Goal: Information Seeking & Learning: Learn about a topic

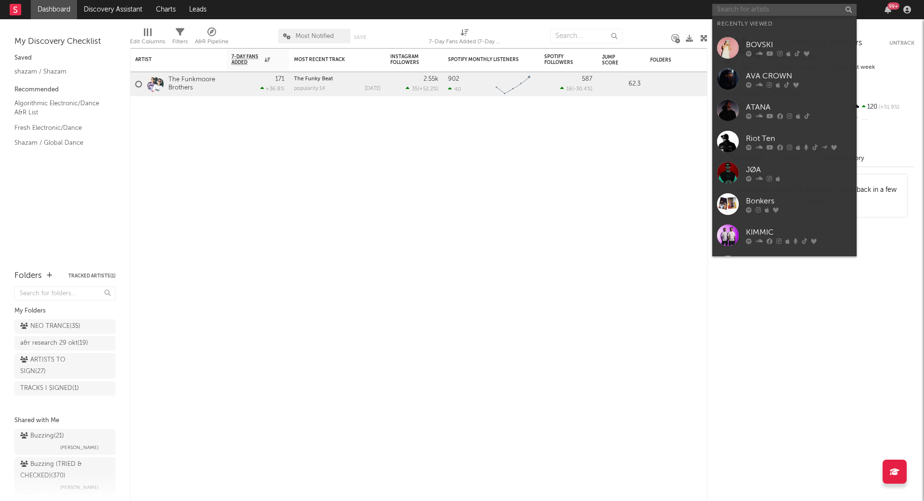
click at [778, 9] on input "text" at bounding box center [784, 10] width 144 height 12
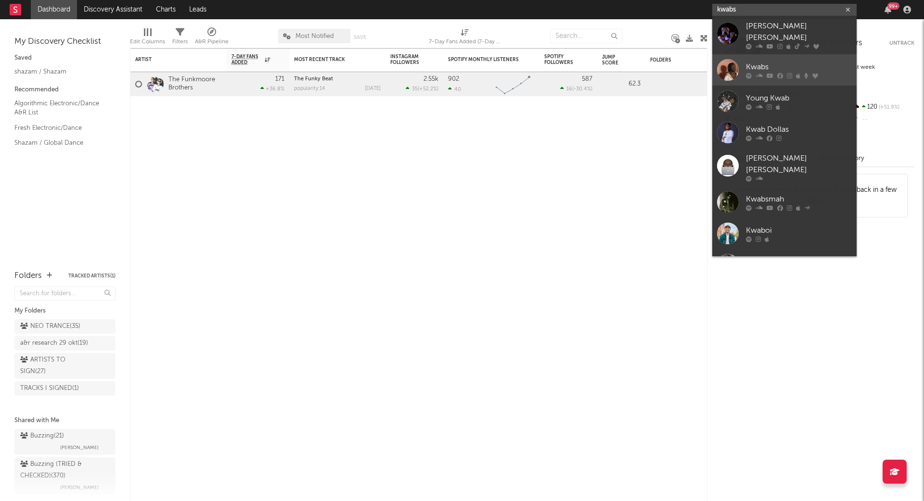
type input "kwabs"
click at [780, 62] on div "Kwabs" at bounding box center [799, 68] width 106 height 12
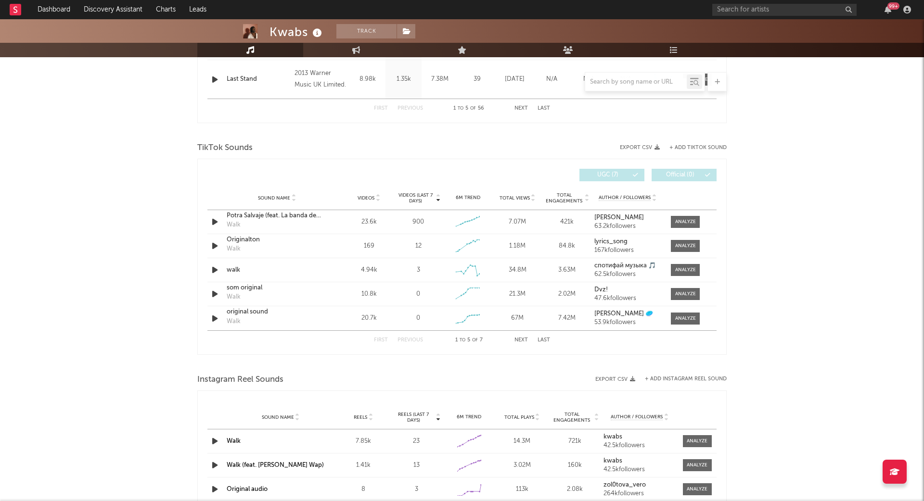
select select "6m"
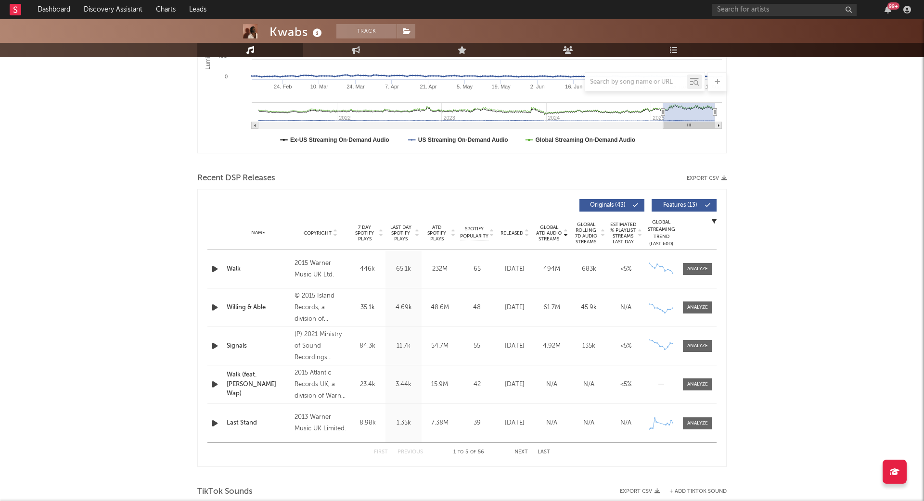
scroll to position [231, 0]
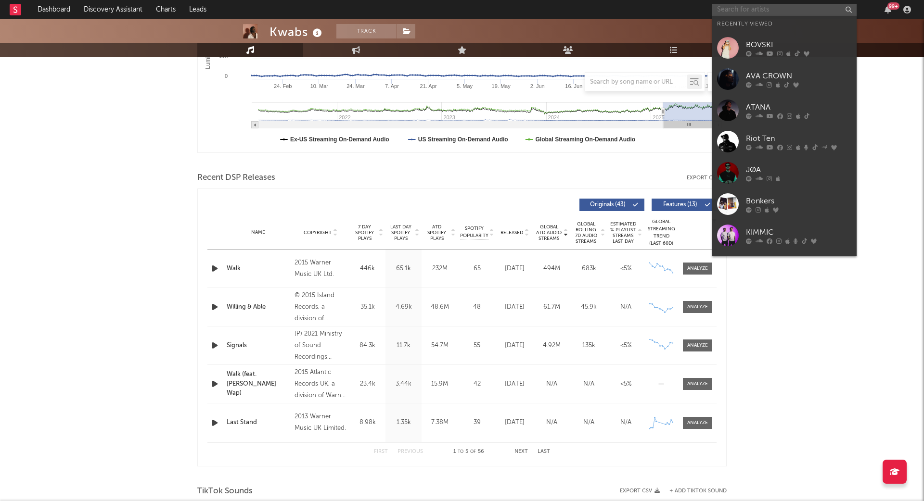
click at [746, 10] on input "text" at bounding box center [784, 10] width 144 height 12
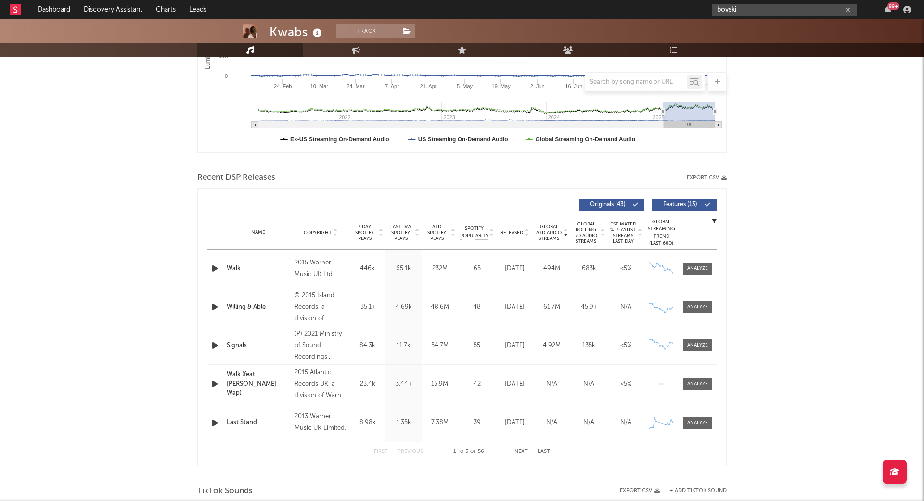
click at [762, 8] on input "bovski" at bounding box center [784, 10] width 144 height 12
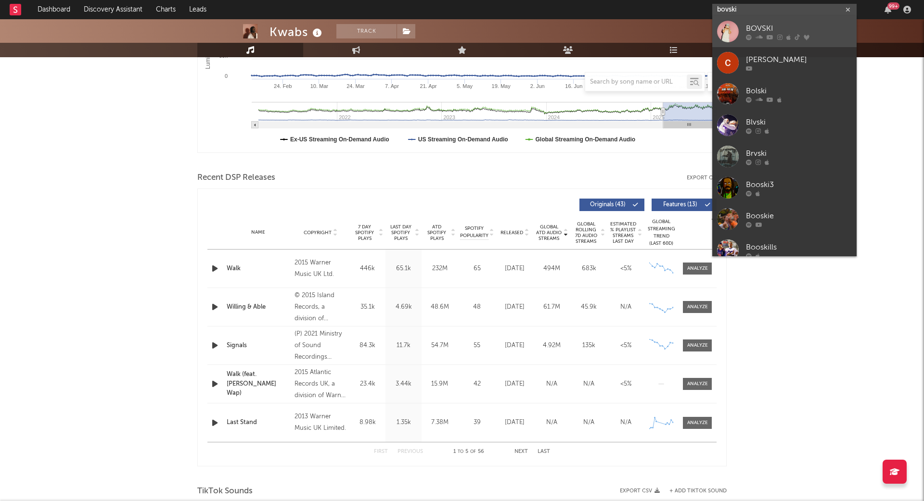
type input "bovski"
click at [758, 30] on div "BOVSKI" at bounding box center [799, 29] width 106 height 12
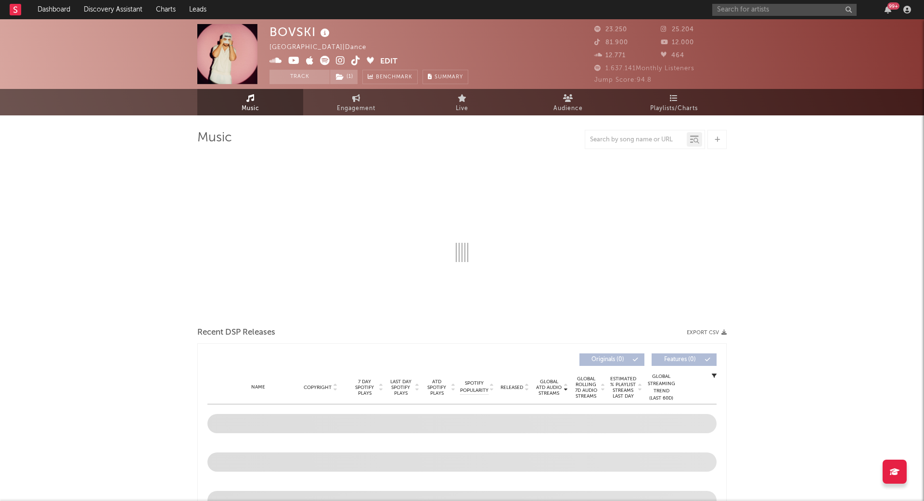
select select "6m"
